Goal: Find specific page/section: Find specific page/section

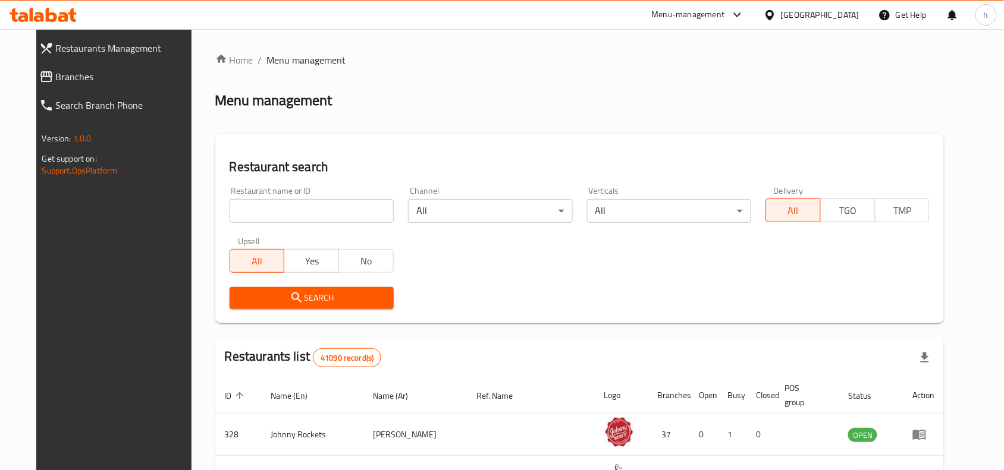
click at [67, 81] on span "Branches" at bounding box center [125, 77] width 139 height 14
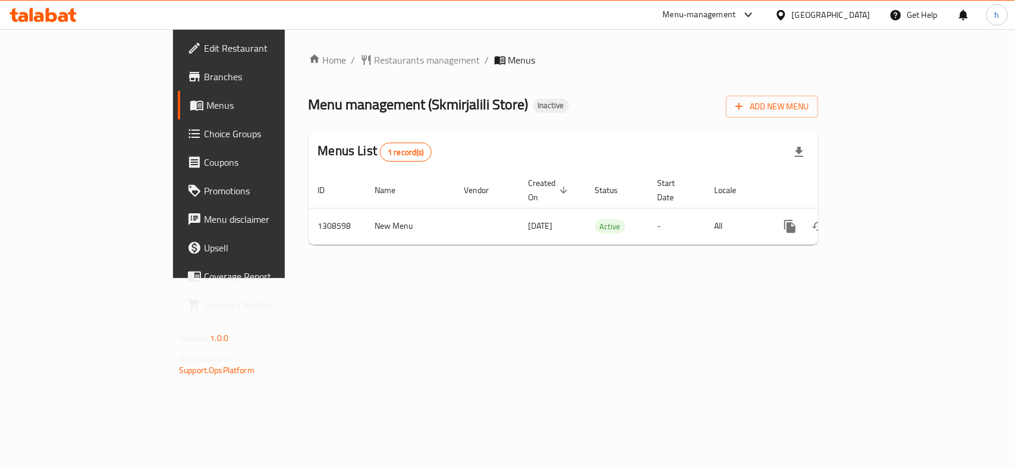
click at [538, 68] on div "Home / Restaurants management / Menus Menu management ( Skmirjalili Store ) Ina…" at bounding box center [564, 154] width 510 height 202
click at [375, 53] on span "Restaurants management" at bounding box center [428, 60] width 106 height 14
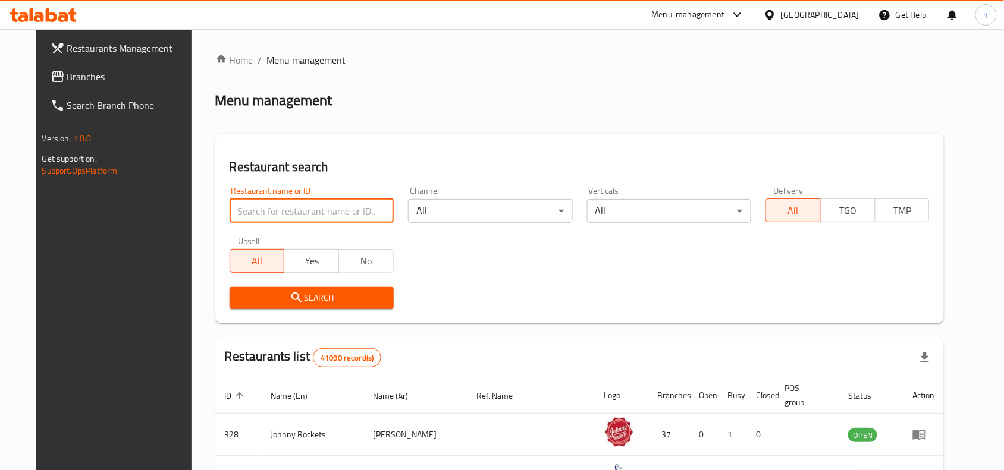
click at [316, 203] on input "search" at bounding box center [312, 211] width 164 height 24
paste input "704707"
type input "704707"
click at [253, 302] on span "Search" at bounding box center [311, 298] width 145 height 15
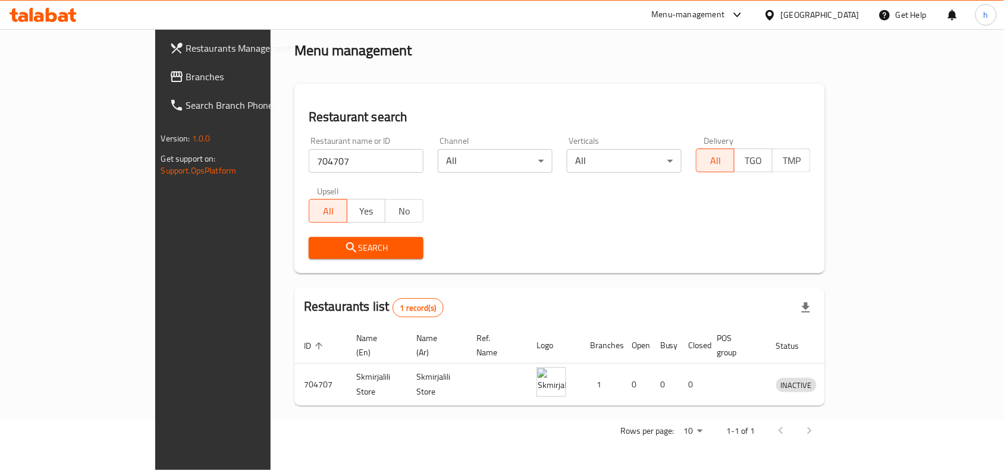
scroll to position [37, 0]
